Goal: Task Accomplishment & Management: Use online tool/utility

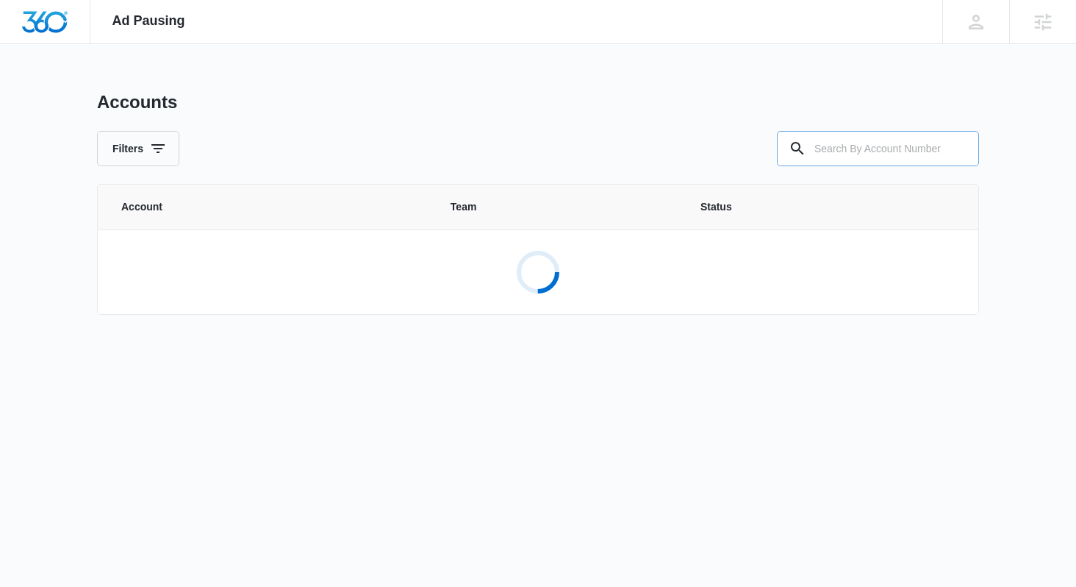
click at [850, 143] on input "text" at bounding box center [878, 148] width 202 height 35
paste input "M2333"
type input "M2333"
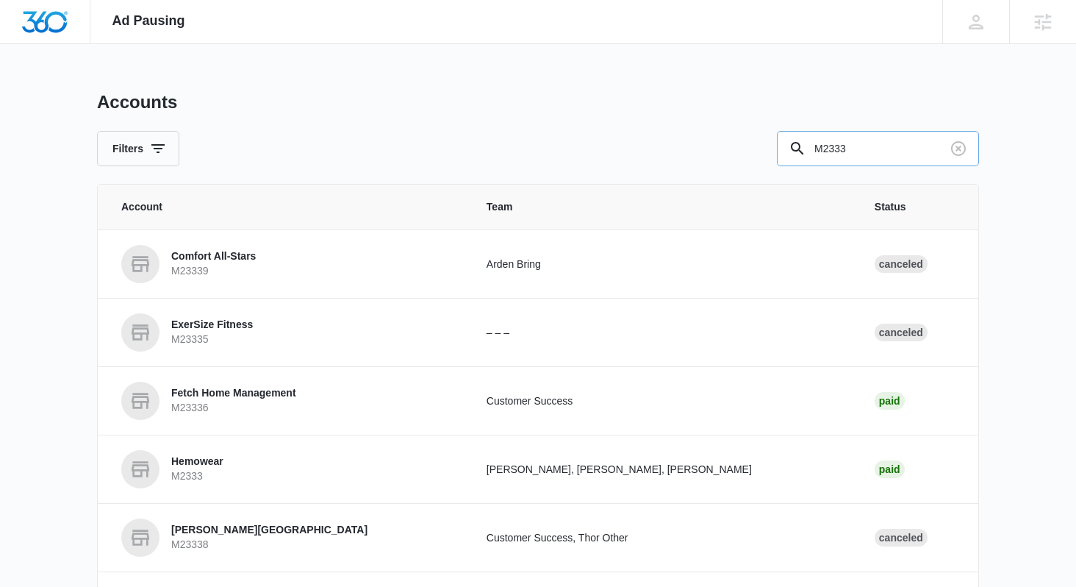
click at [887, 151] on input "M2333" at bounding box center [878, 148] width 202 height 35
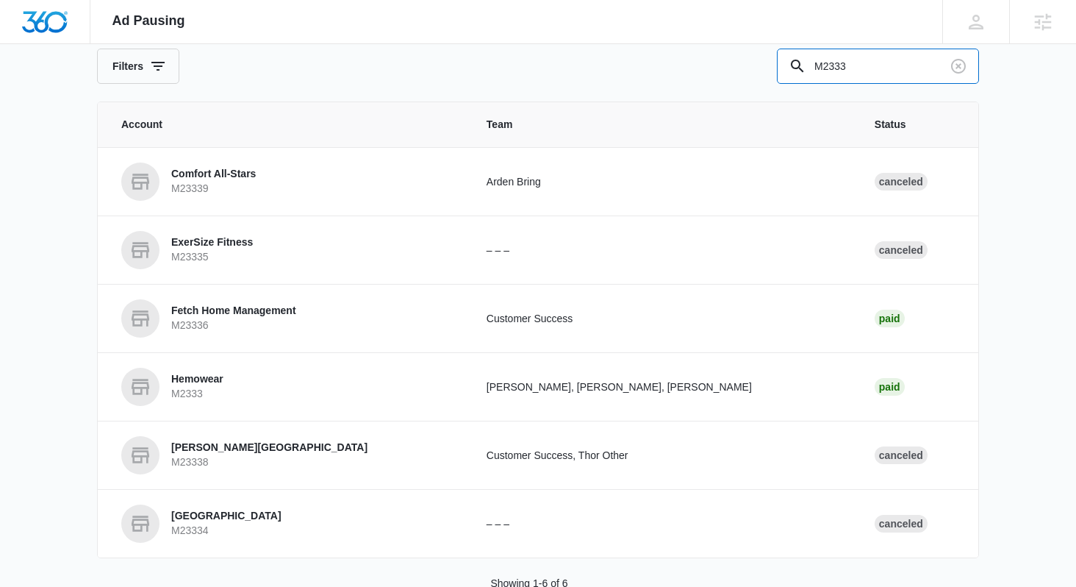
scroll to position [93, 0]
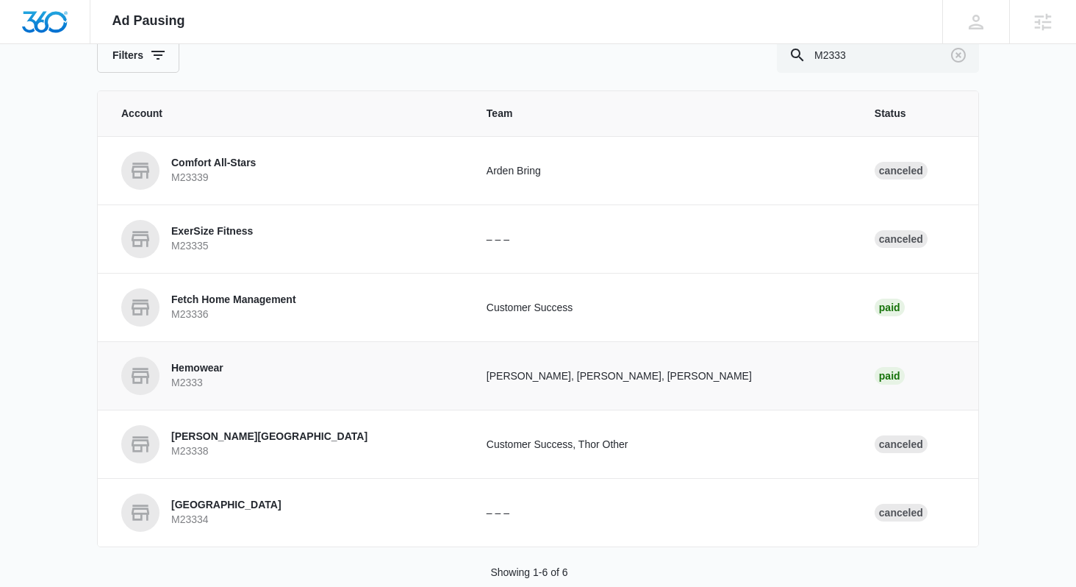
click at [210, 371] on p "Hemowear" at bounding box center [197, 368] width 52 height 15
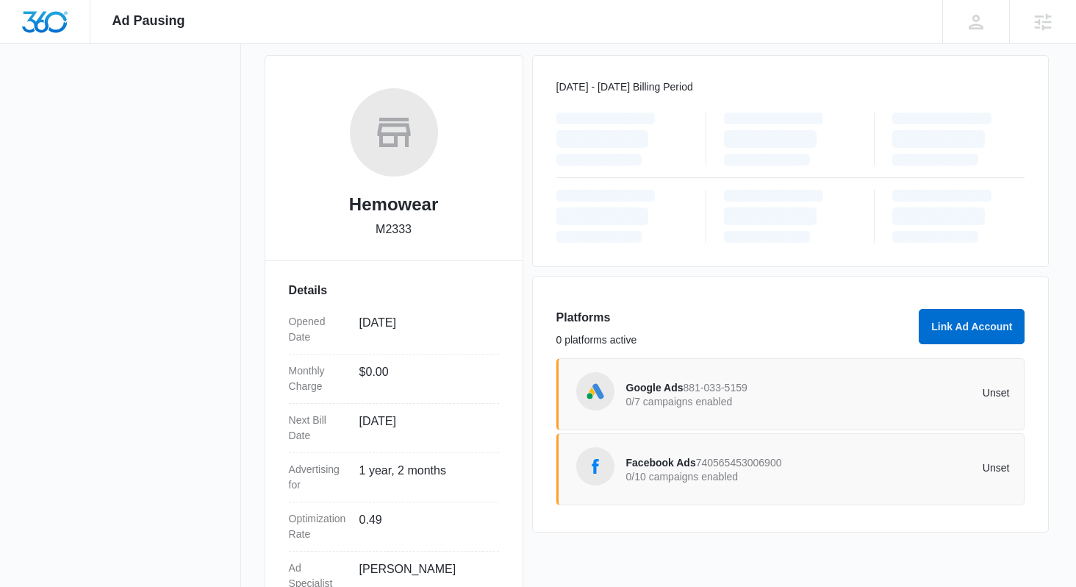
scroll to position [196, 0]
